Goal: Information Seeking & Learning: Learn about a topic

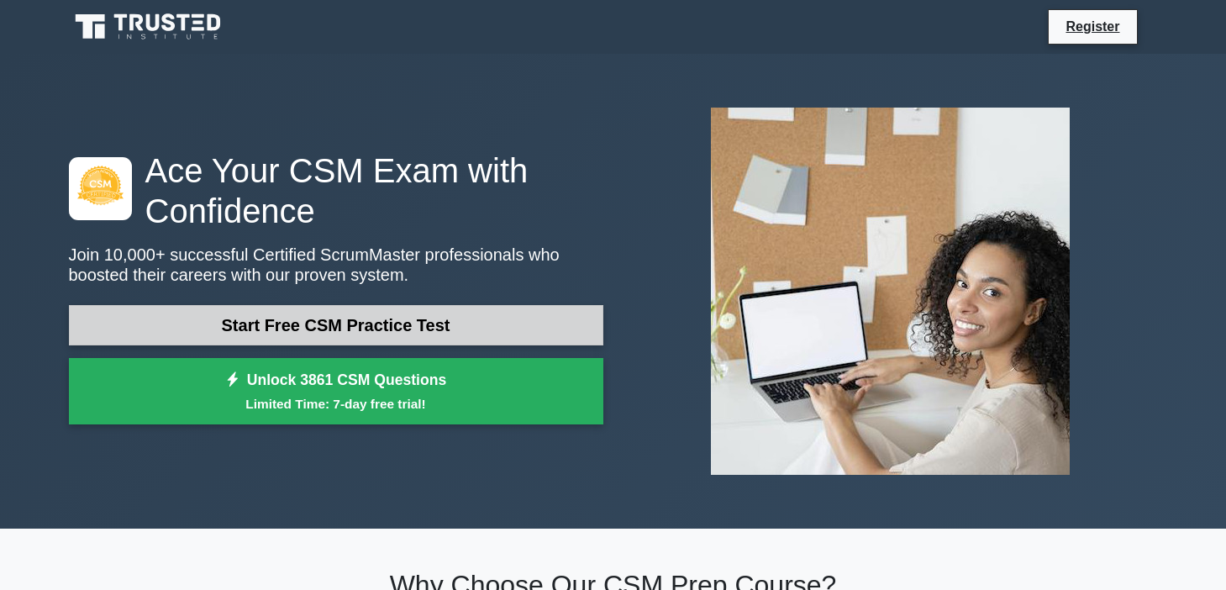
click at [260, 335] on link "Start Free CSM Practice Test" at bounding box center [336, 325] width 534 height 40
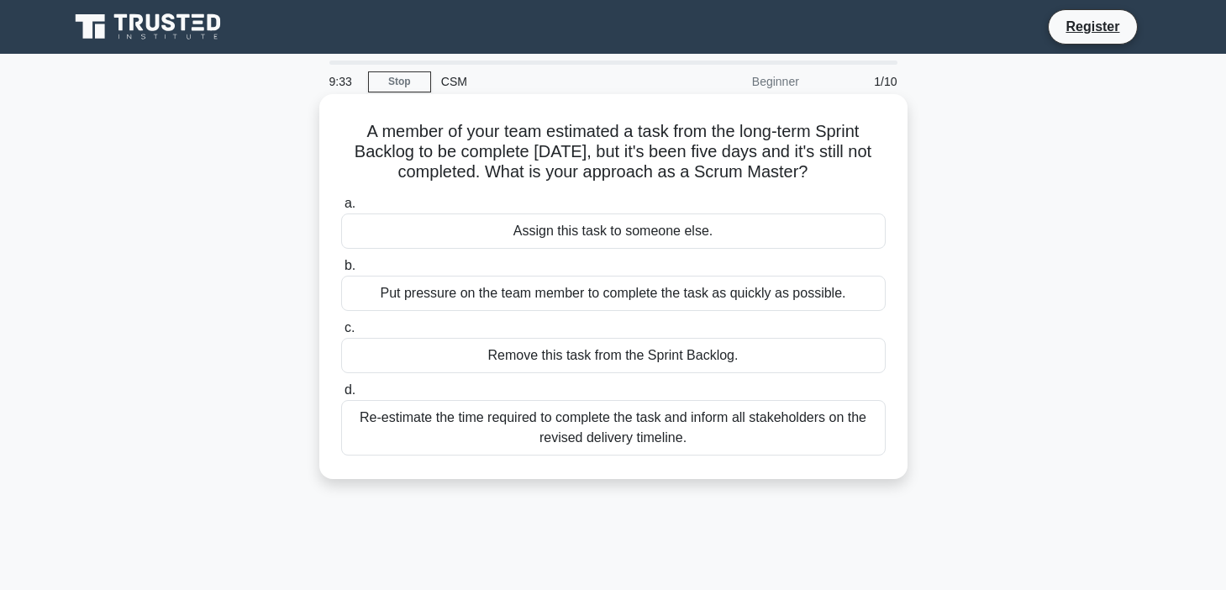
click at [622, 427] on div "Re-estimate the time required to complete the task and inform all stakeholders …" at bounding box center [613, 427] width 544 height 55
click at [341, 396] on input "d. Re-estimate the time required to complete the task and inform all stakeholde…" at bounding box center [341, 390] width 0 height 11
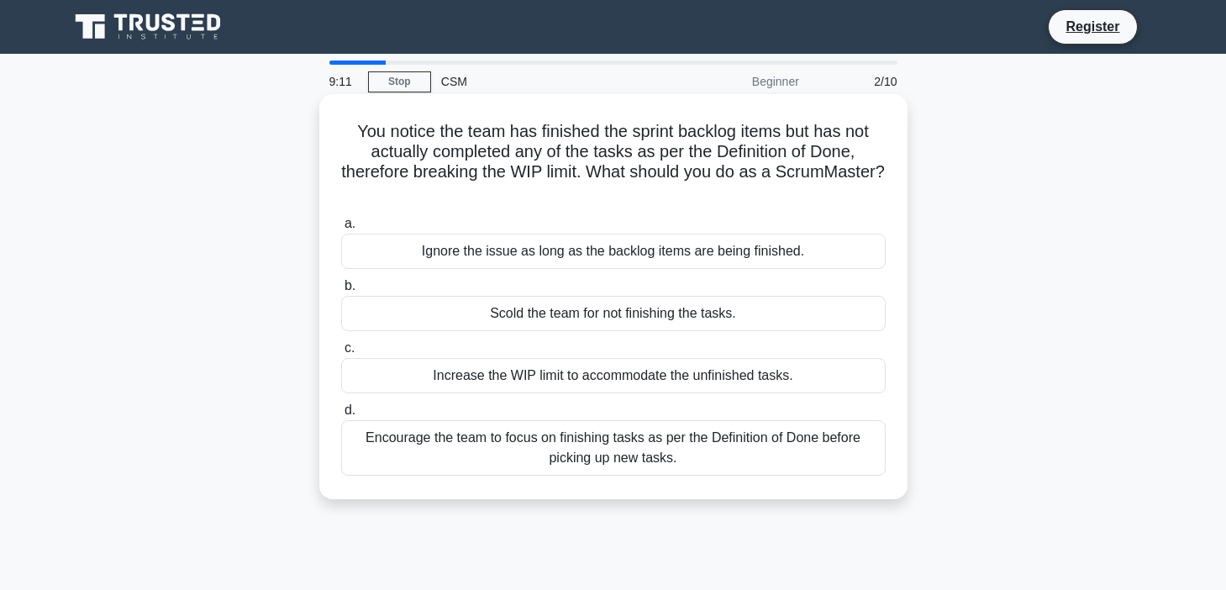
click at [775, 454] on div "Encourage the team to focus on finishing tasks as per the Definition of Done be…" at bounding box center [613, 447] width 544 height 55
click at [341, 416] on input "d. Encourage the team to focus on finishing tasks as per the Definition of Done…" at bounding box center [341, 410] width 0 height 11
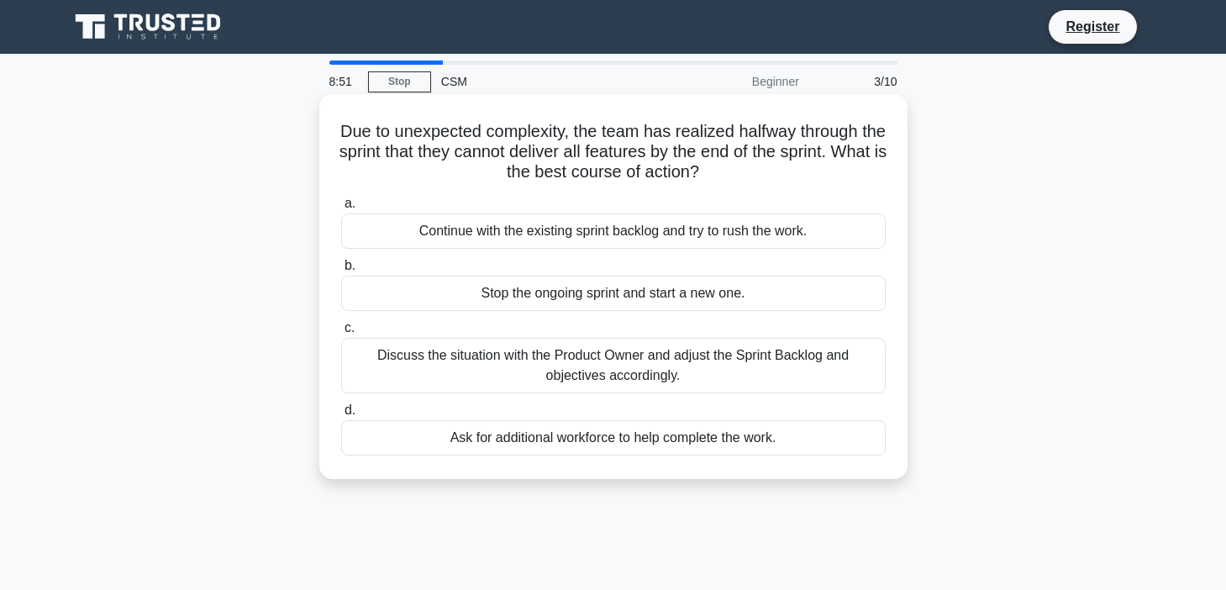
click at [723, 355] on div "Discuss the situation with the Product Owner and adjust the Sprint Backlog and …" at bounding box center [613, 365] width 544 height 55
click at [341, 334] on input "c. Discuss the situation with the Product Owner and adjust the Sprint Backlog a…" at bounding box center [341, 328] width 0 height 11
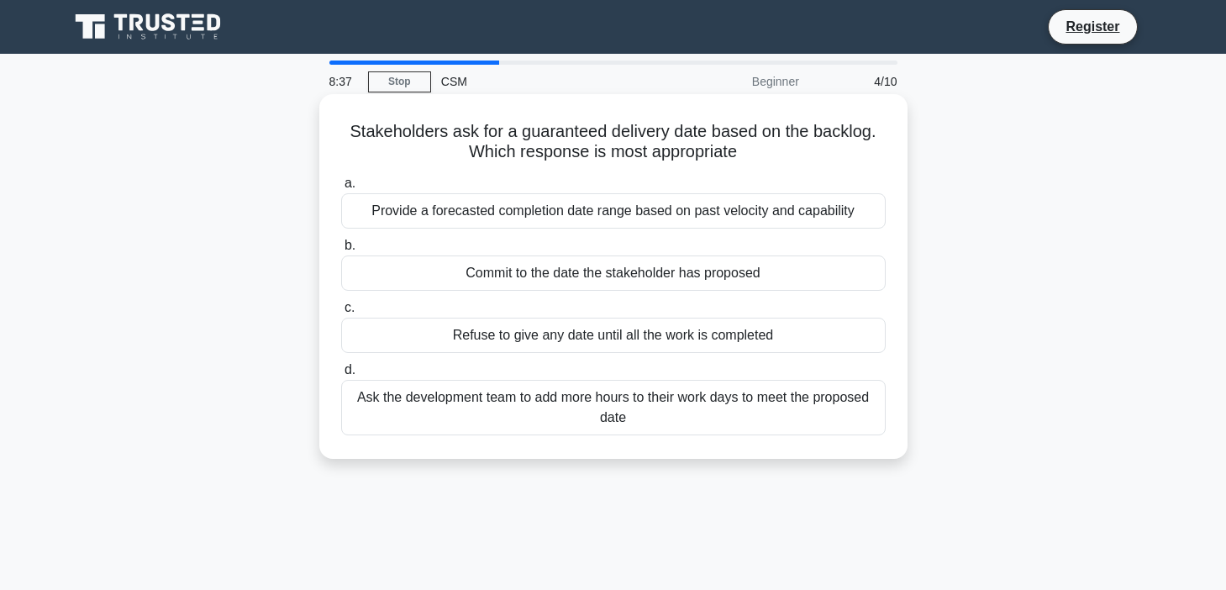
click at [781, 215] on div "Provide a forecasted completion date range based on past velocity and capability" at bounding box center [613, 210] width 544 height 35
click at [341, 189] on input "a. Provide a forecasted completion date range based on past velocity and capabi…" at bounding box center [341, 183] width 0 height 11
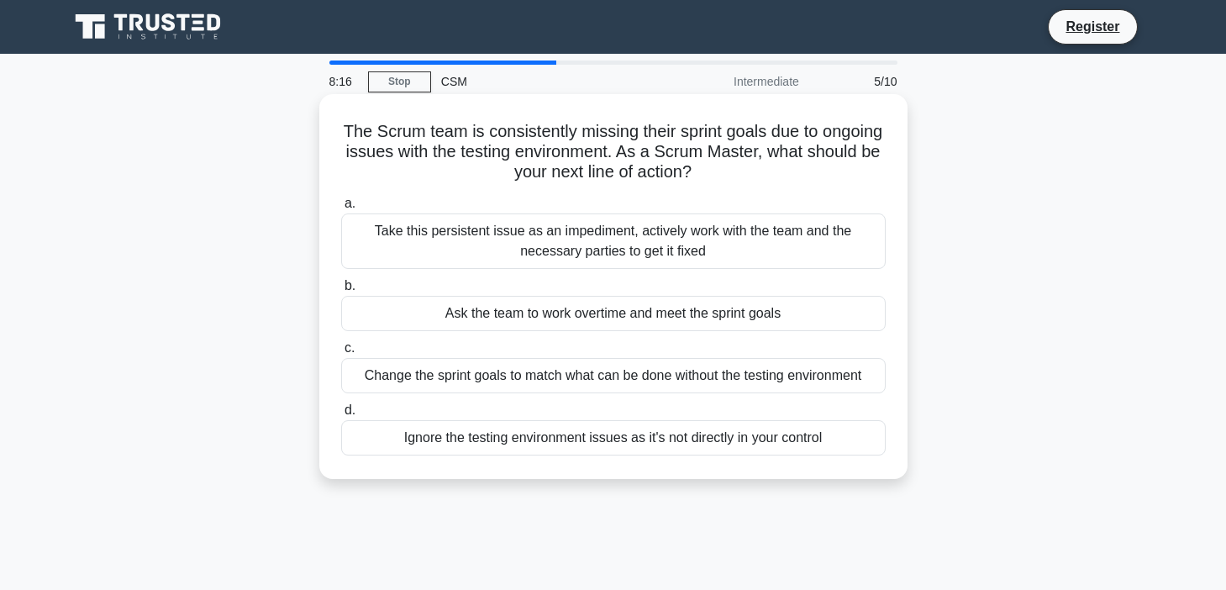
click at [729, 234] on div "Take this persistent issue as an impediment, actively work with the team and th…" at bounding box center [613, 240] width 544 height 55
click at [341, 209] on input "a. Take this persistent issue as an impediment, actively work with the team and…" at bounding box center [341, 203] width 0 height 11
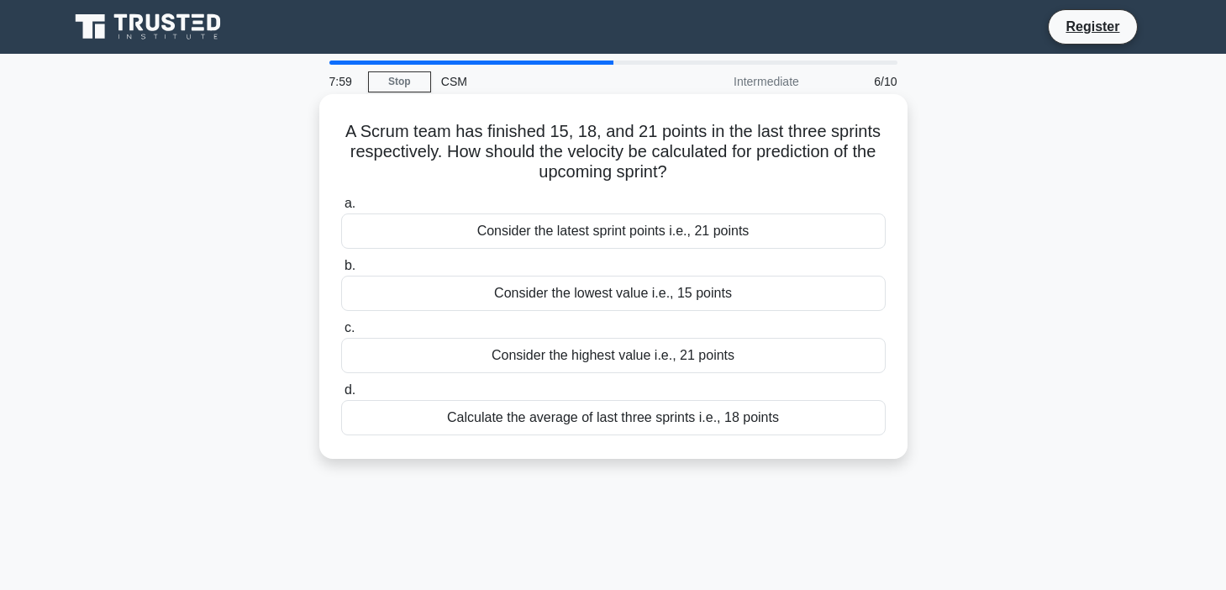
click at [704, 420] on div "Calculate the average of last three sprints i.e., 18 points" at bounding box center [613, 417] width 544 height 35
click at [341, 396] on input "d. Calculate the average of last three sprints i.e., 18 points" at bounding box center [341, 390] width 0 height 11
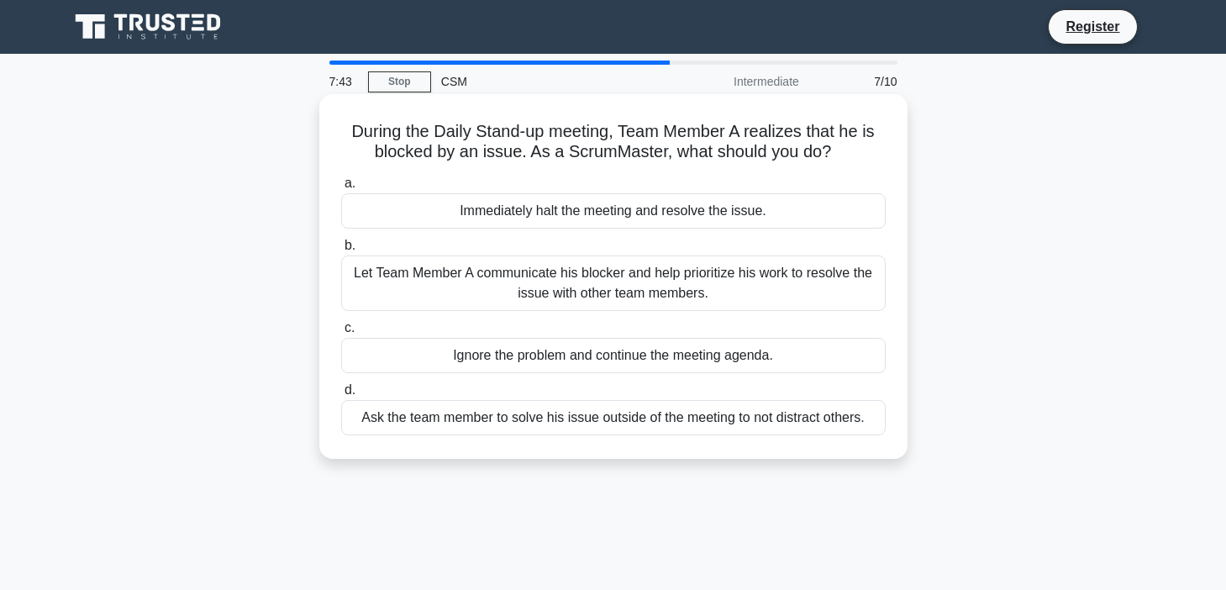
click at [744, 291] on div "Let Team Member A communicate his blocker and help prioritize his work to resol…" at bounding box center [613, 282] width 544 height 55
click at [341, 251] on input "b. Let Team Member A communicate his blocker and help prioritize his work to re…" at bounding box center [341, 245] width 0 height 11
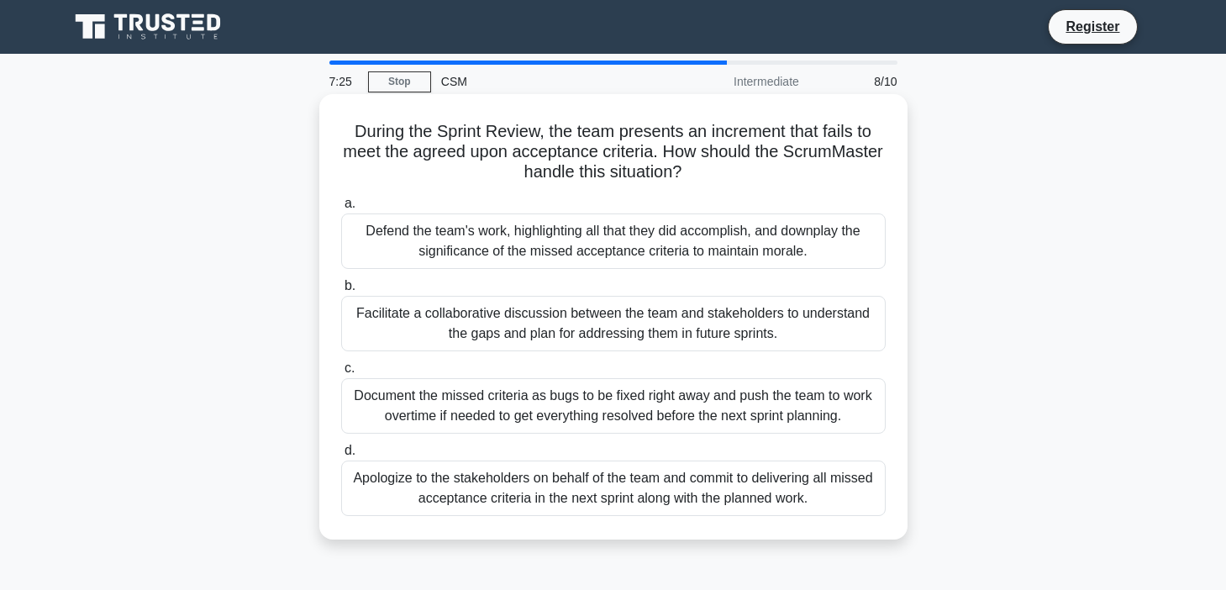
click at [707, 337] on div "Facilitate a collaborative discussion between the team and stakeholders to unde…" at bounding box center [613, 323] width 544 height 55
click at [341, 292] on input "b. Facilitate a collaborative discussion between the team and stakeholders to u…" at bounding box center [341, 286] width 0 height 11
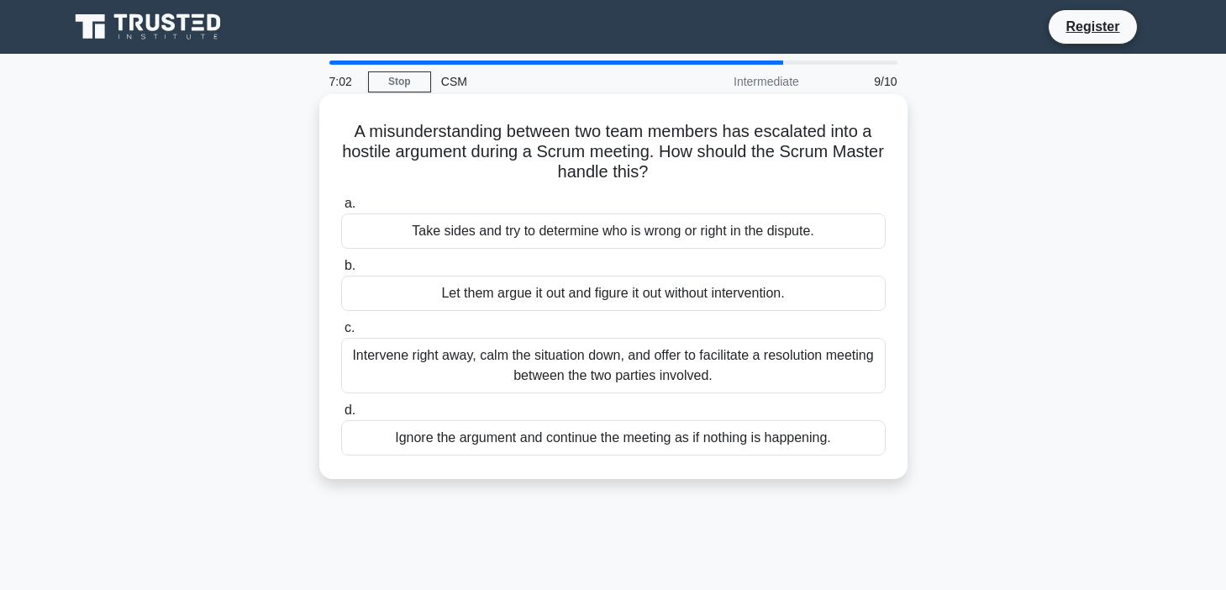
click at [691, 371] on div "Intervene right away, calm the situation down, and offer to facilitate a resolu…" at bounding box center [613, 365] width 544 height 55
click at [341, 334] on input "c. Intervene right away, calm the situation down, and offer to facilitate a res…" at bounding box center [341, 328] width 0 height 11
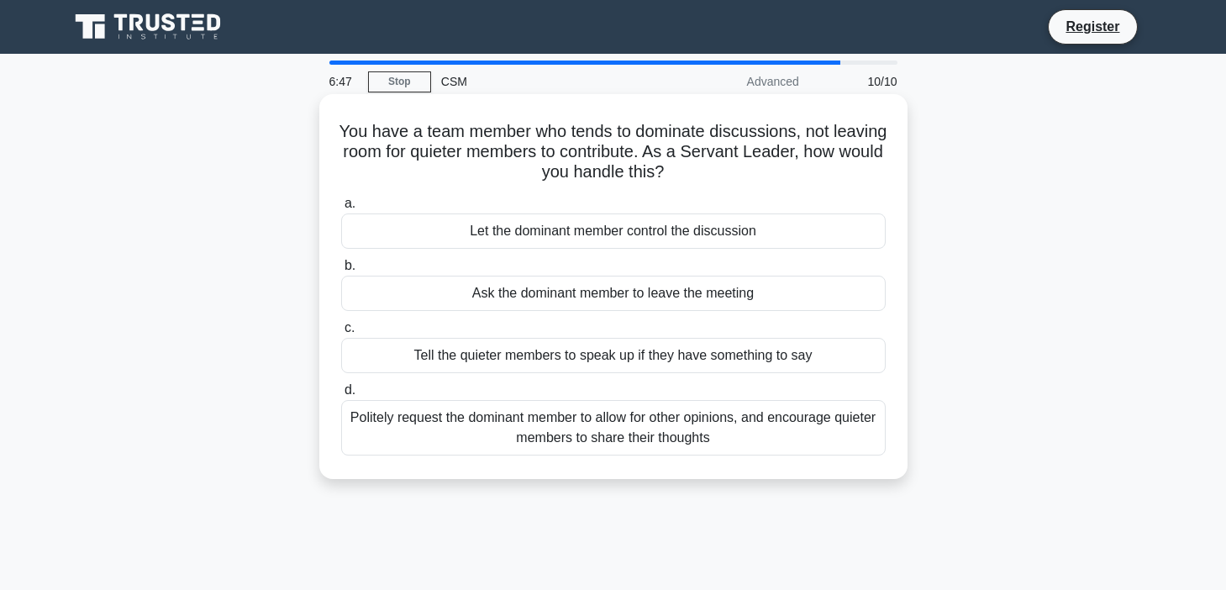
click at [664, 419] on div "Politely request the dominant member to allow for other opinions, and encourage…" at bounding box center [613, 427] width 544 height 55
click at [341, 396] on input "d. Politely request the dominant member to allow for other opinions, and encour…" at bounding box center [341, 390] width 0 height 11
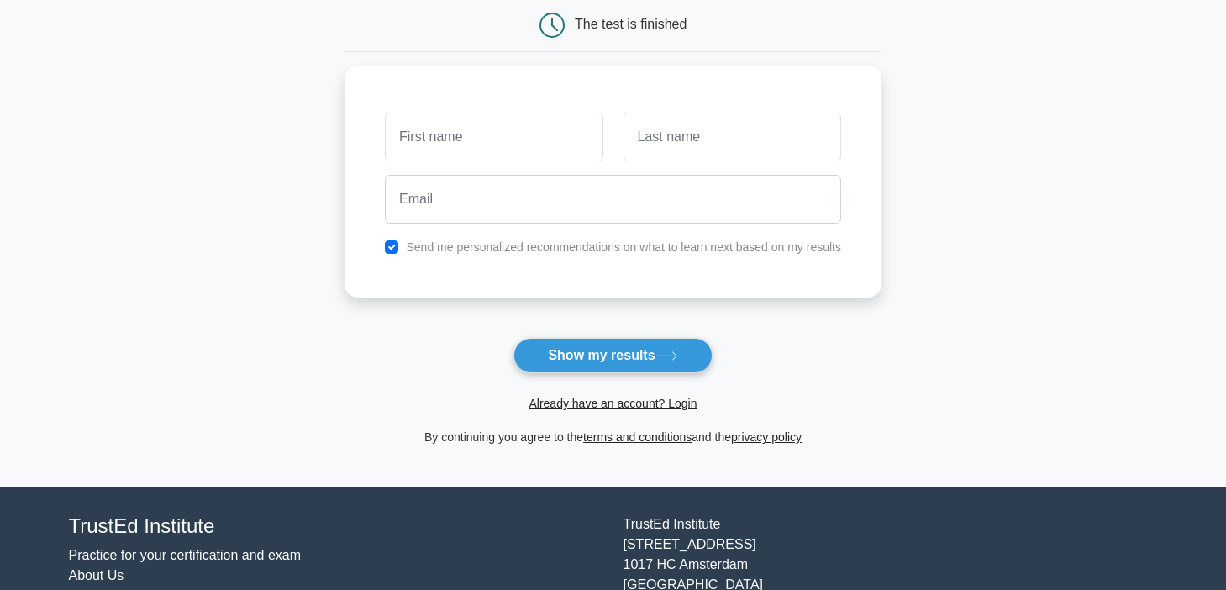
scroll to position [166, 0]
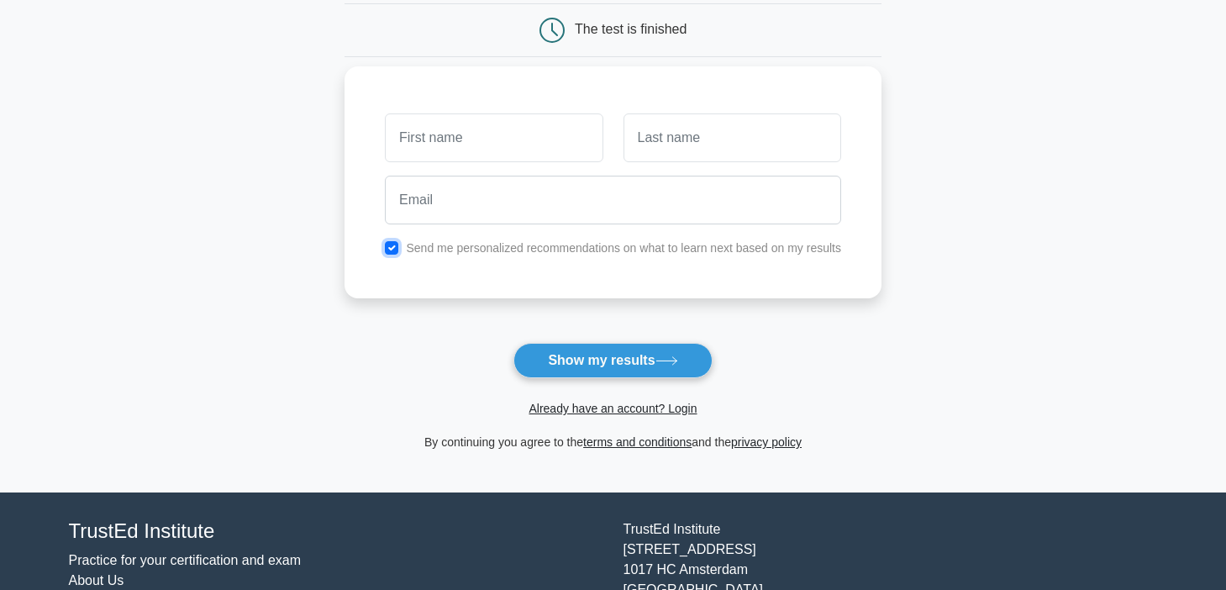
click at [396, 252] on input "checkbox" at bounding box center [391, 247] width 13 height 13
checkbox input "false"
click at [466, 144] on input "text" at bounding box center [494, 137] width 218 height 49
type input "[PERSON_NAME]"
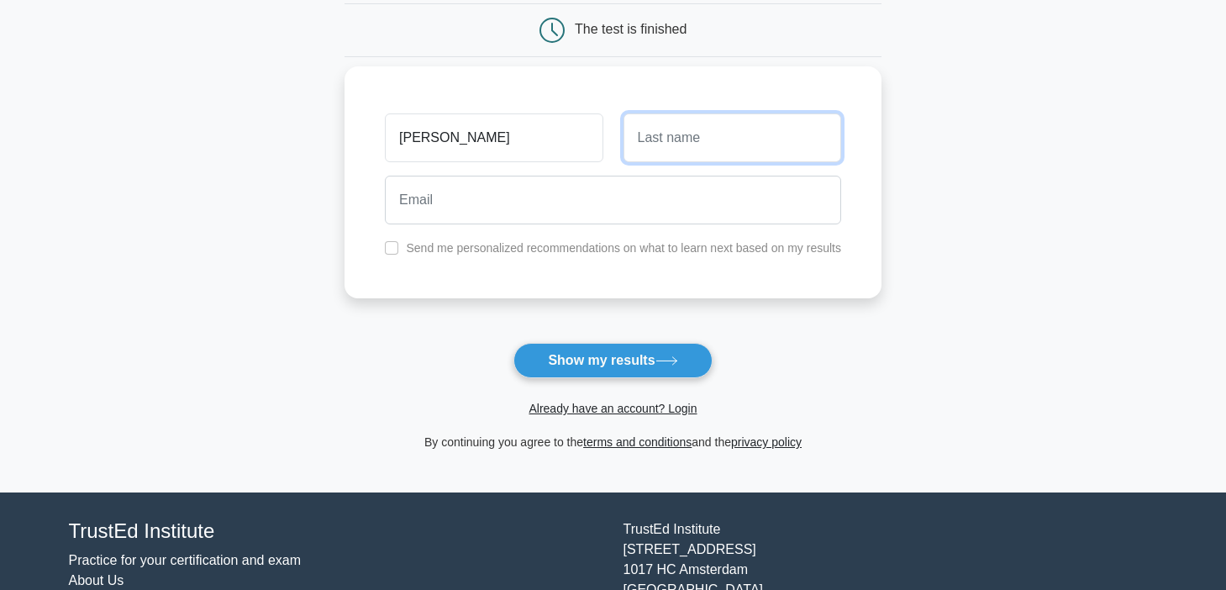
click at [665, 160] on input "text" at bounding box center [732, 137] width 218 height 49
type input "clementsen"
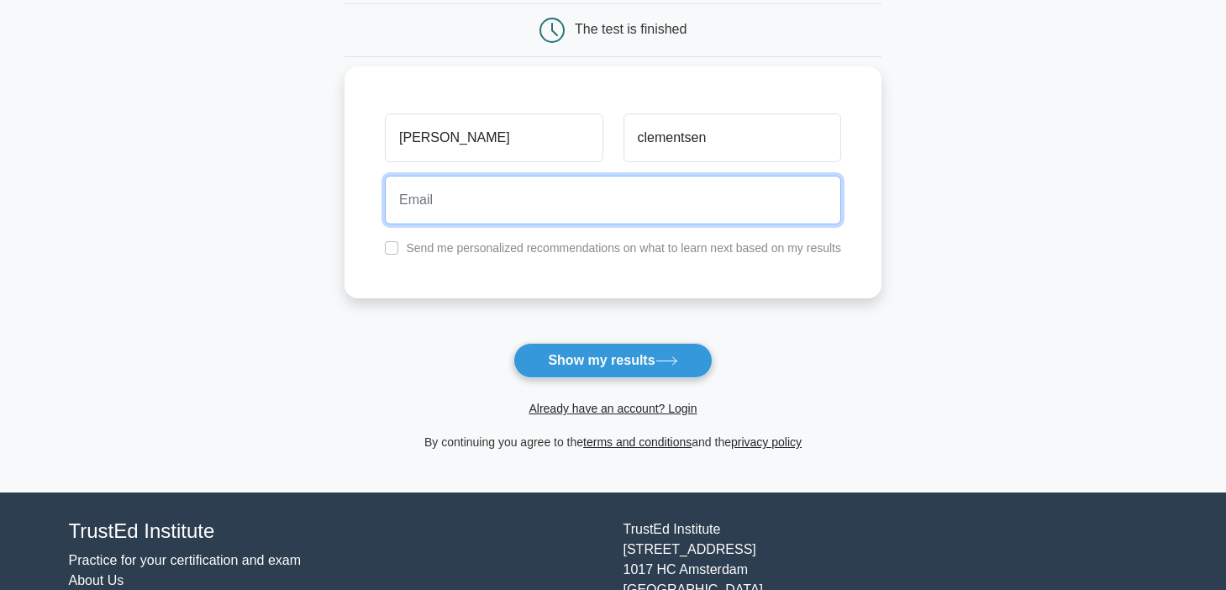
click at [547, 196] on input "email" at bounding box center [613, 200] width 456 height 49
type input "[PERSON_NAME][EMAIL_ADDRESS][PERSON_NAME][DOMAIN_NAME]"
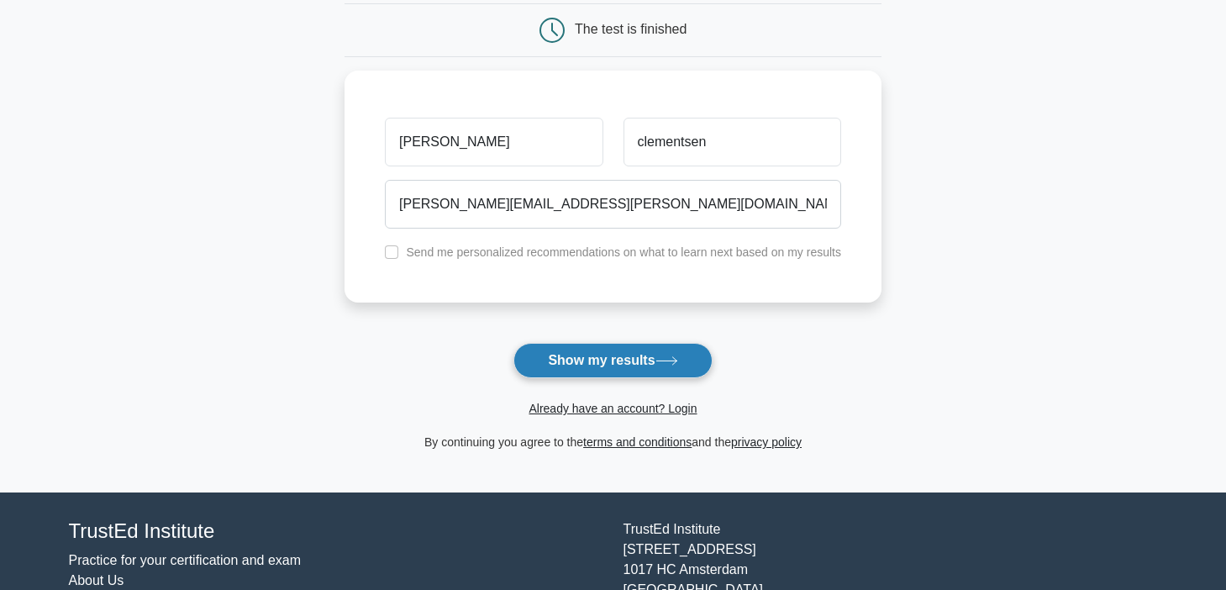
click at [592, 353] on button "Show my results" at bounding box center [612, 360] width 198 height 35
